Goal: Navigation & Orientation: Understand site structure

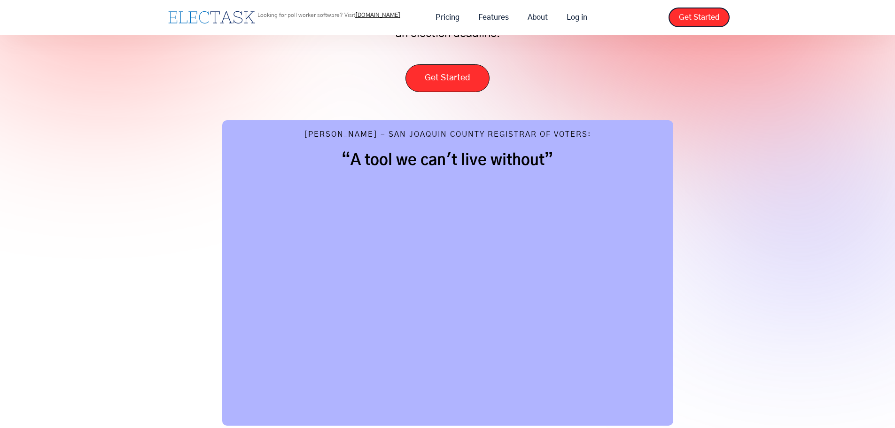
scroll to position [141, 0]
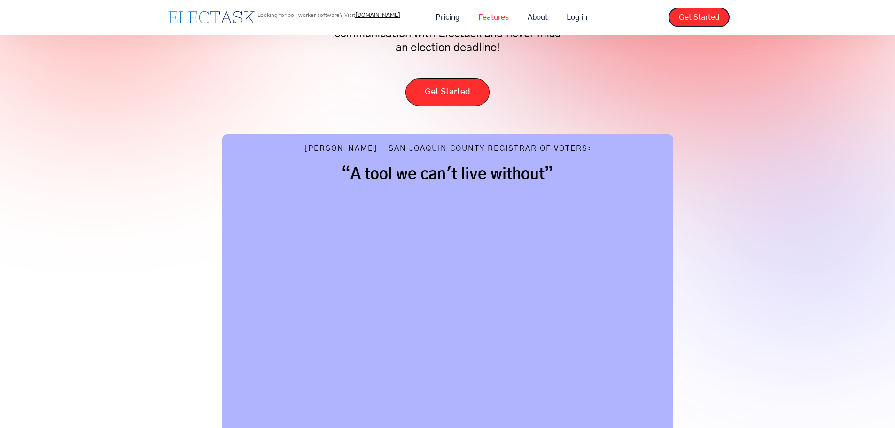
click at [485, 15] on link "Features" at bounding box center [493, 18] width 49 height 20
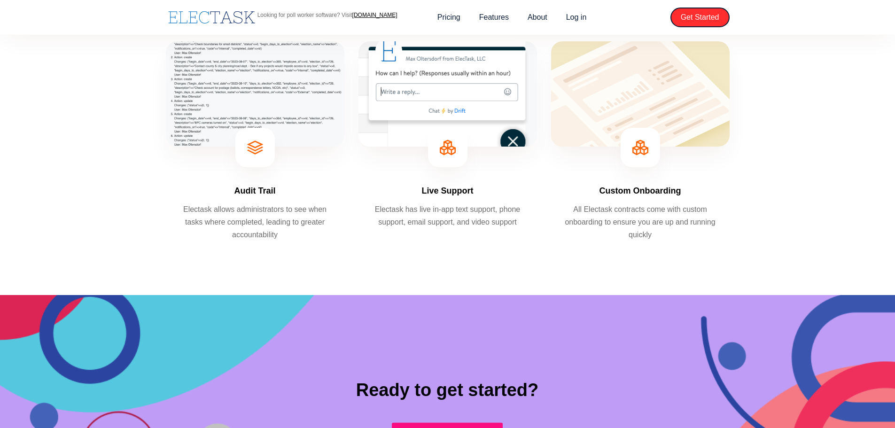
scroll to position [705, 0]
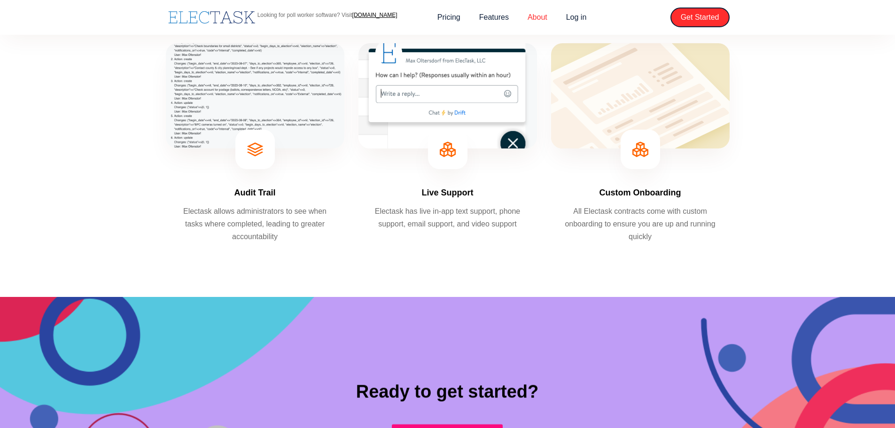
click at [534, 23] on link "About" at bounding box center [537, 18] width 39 height 20
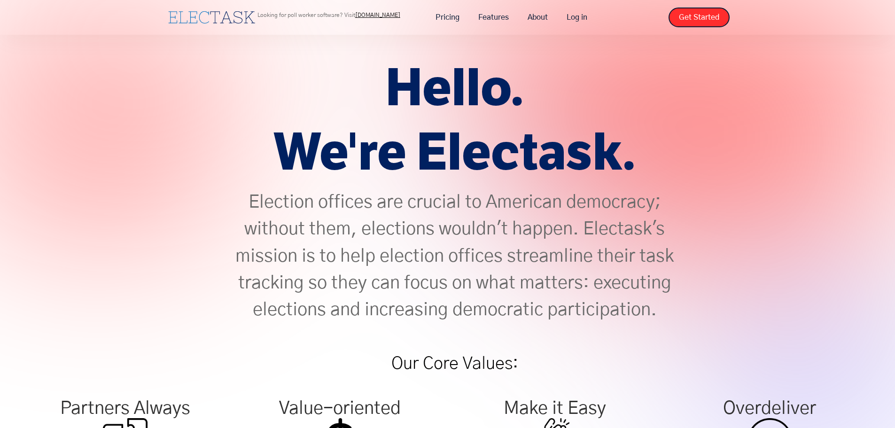
click at [235, 19] on img "home" at bounding box center [211, 17] width 87 height 12
